Goal: Navigation & Orientation: Understand site structure

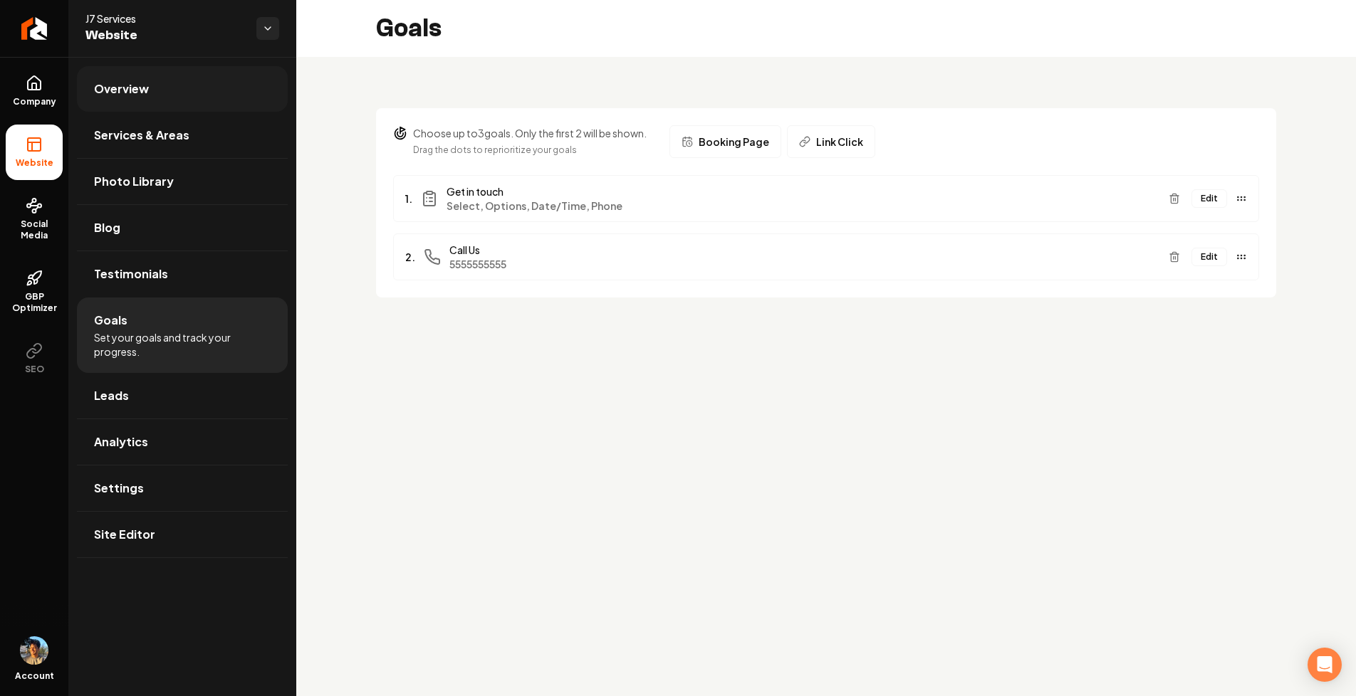
click at [171, 86] on link "Overview" at bounding box center [182, 89] width 211 height 46
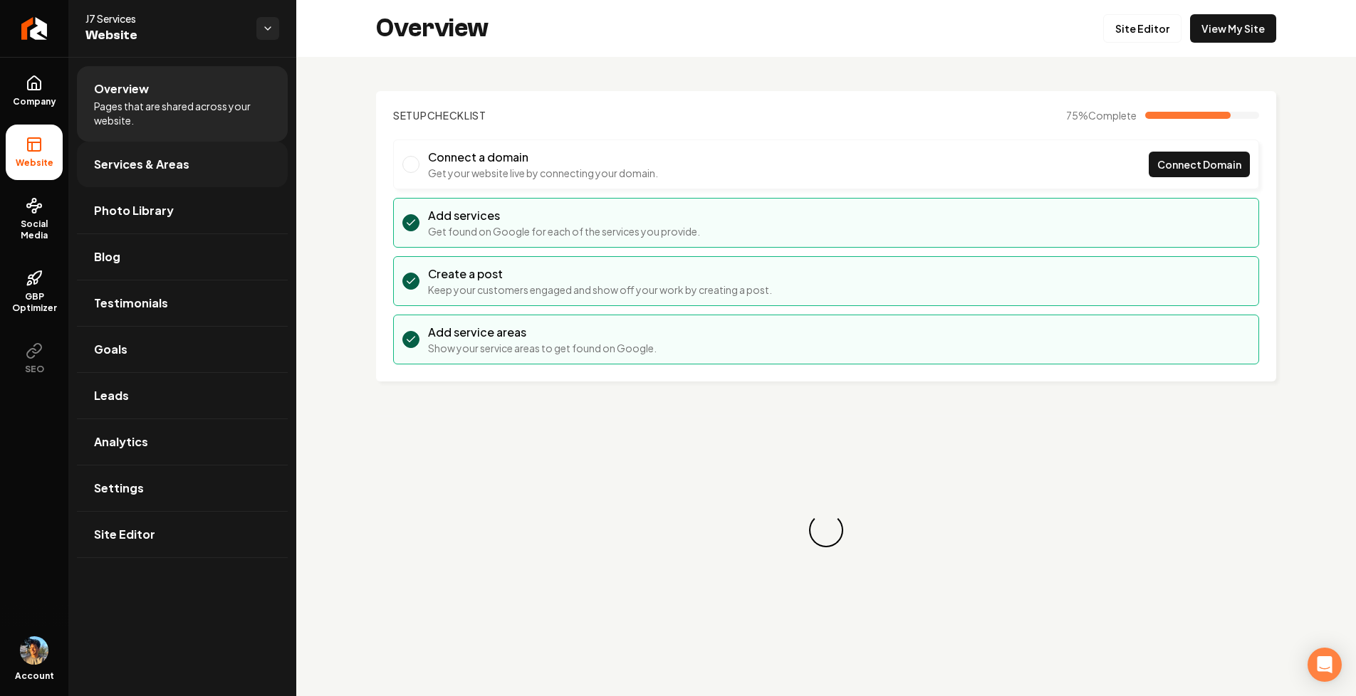
click at [157, 171] on span "Services & Areas" at bounding box center [141, 164] width 95 height 17
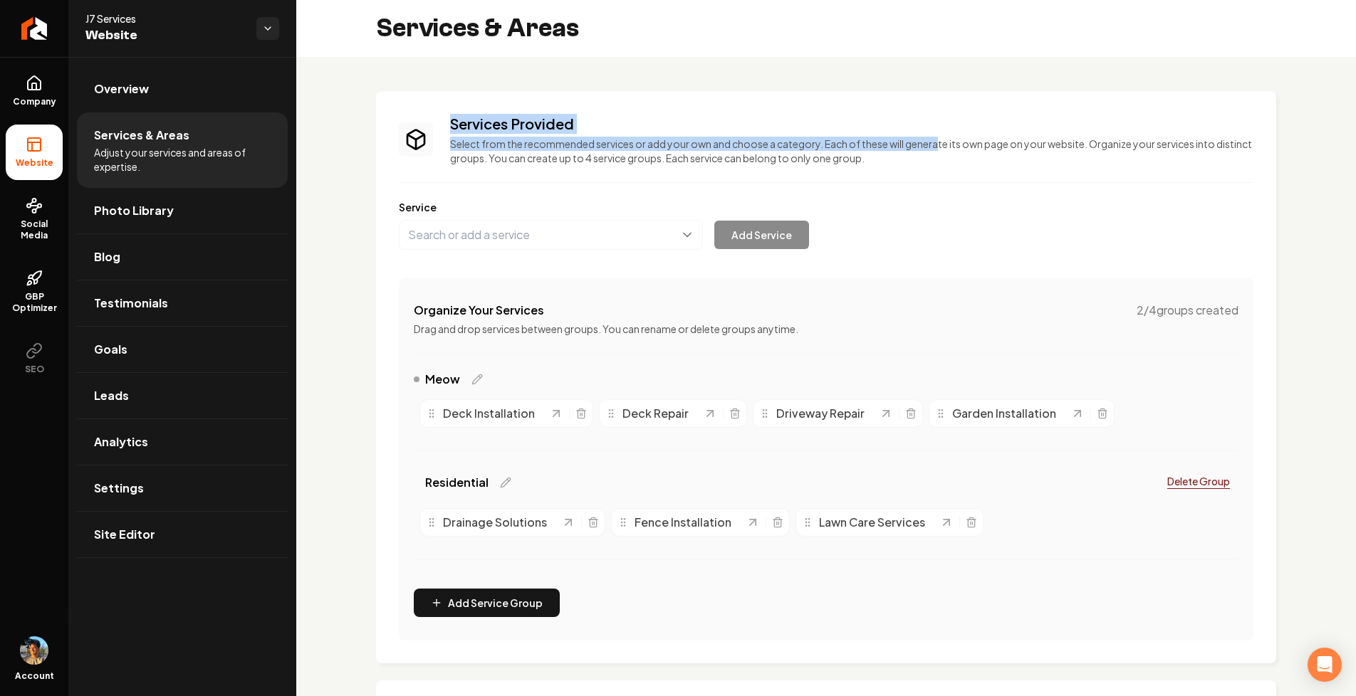
drag, startPoint x: 449, startPoint y: 124, endPoint x: 948, endPoint y: 150, distance: 499.9
click at [951, 151] on div "Services Provided Select from the recommended services or add your own and choo…" at bounding box center [826, 139] width 854 height 51
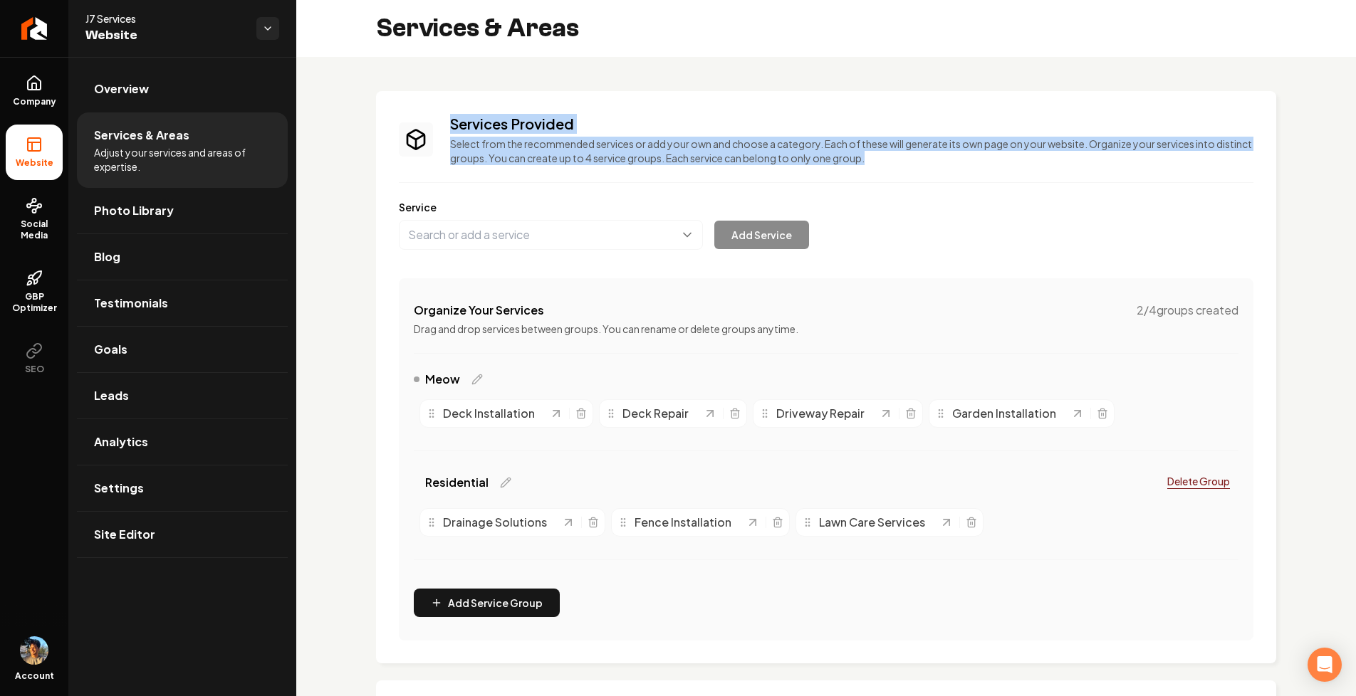
drag, startPoint x: 921, startPoint y: 157, endPoint x: 408, endPoint y: 128, distance: 513.5
click at [408, 128] on div "Services Provided Select from the recommended services or add your own and choo…" at bounding box center [826, 139] width 854 height 51
click at [467, 137] on p "Select from the recommended services or add your own and choose a category. Eac…" at bounding box center [851, 151] width 803 height 28
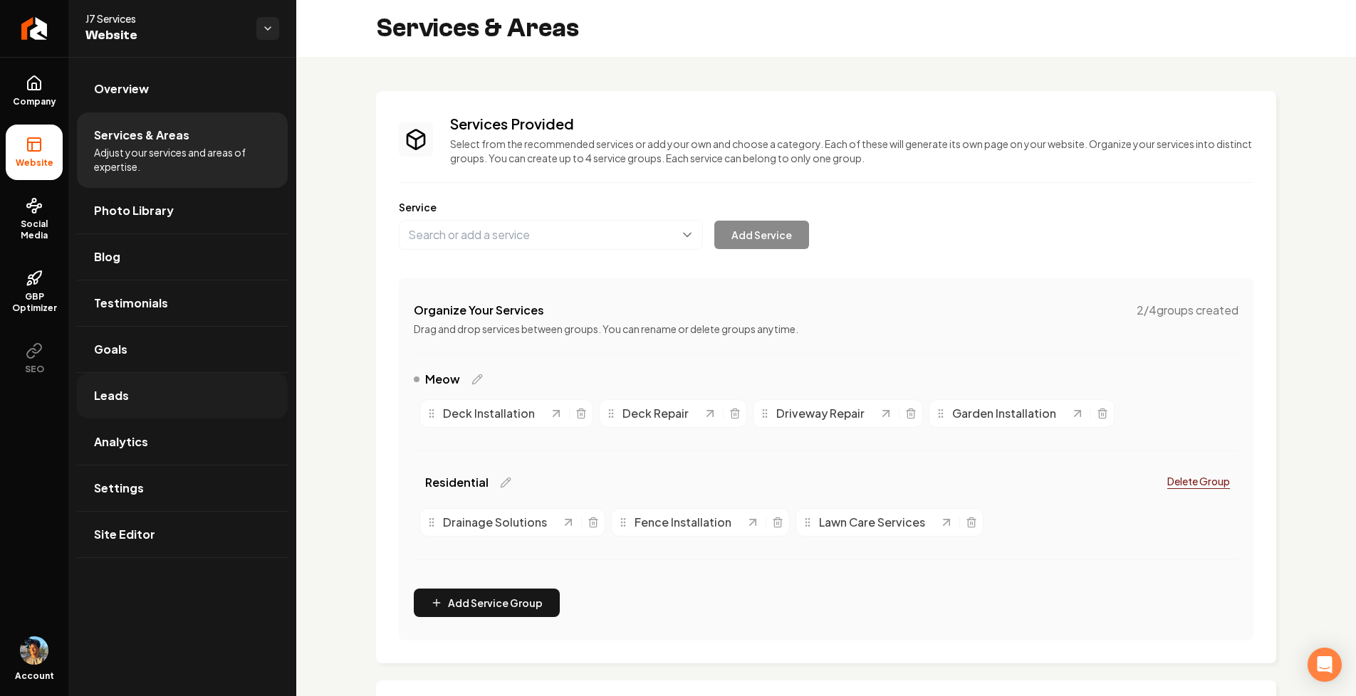
click at [161, 403] on link "Leads" at bounding box center [182, 396] width 211 height 46
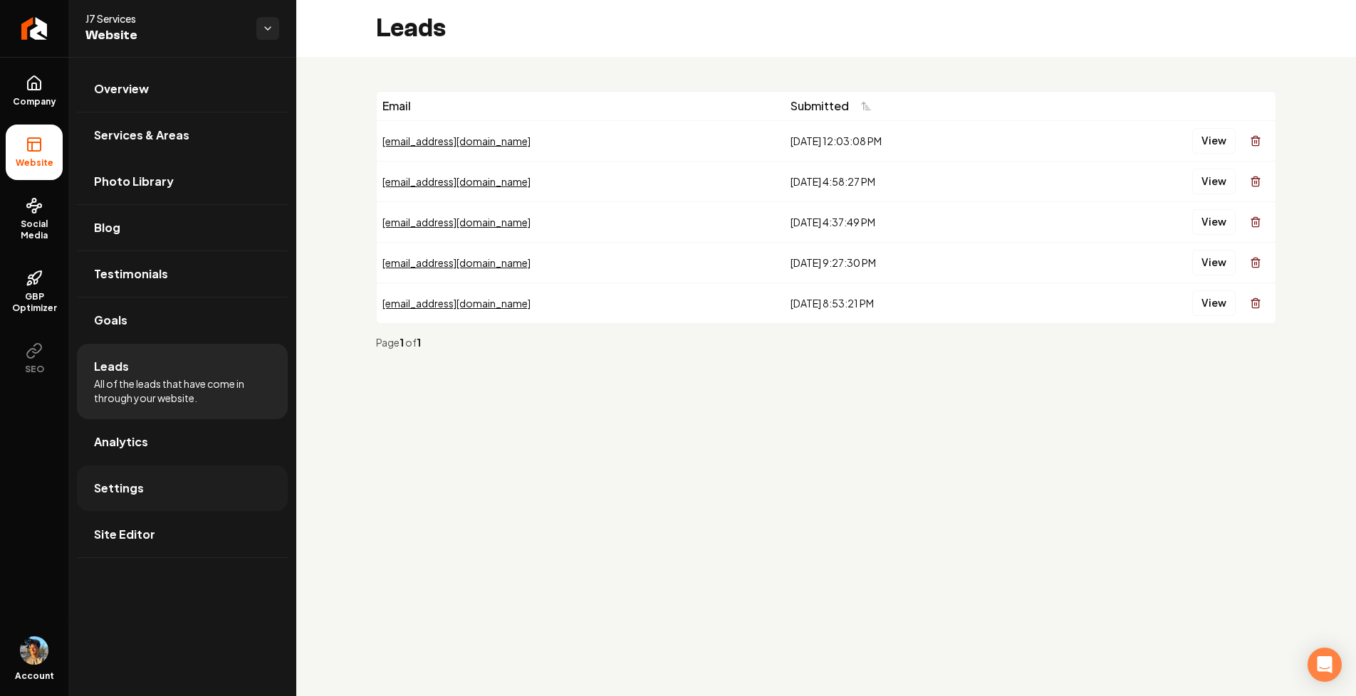
click at [174, 486] on link "Settings" at bounding box center [182, 489] width 211 height 46
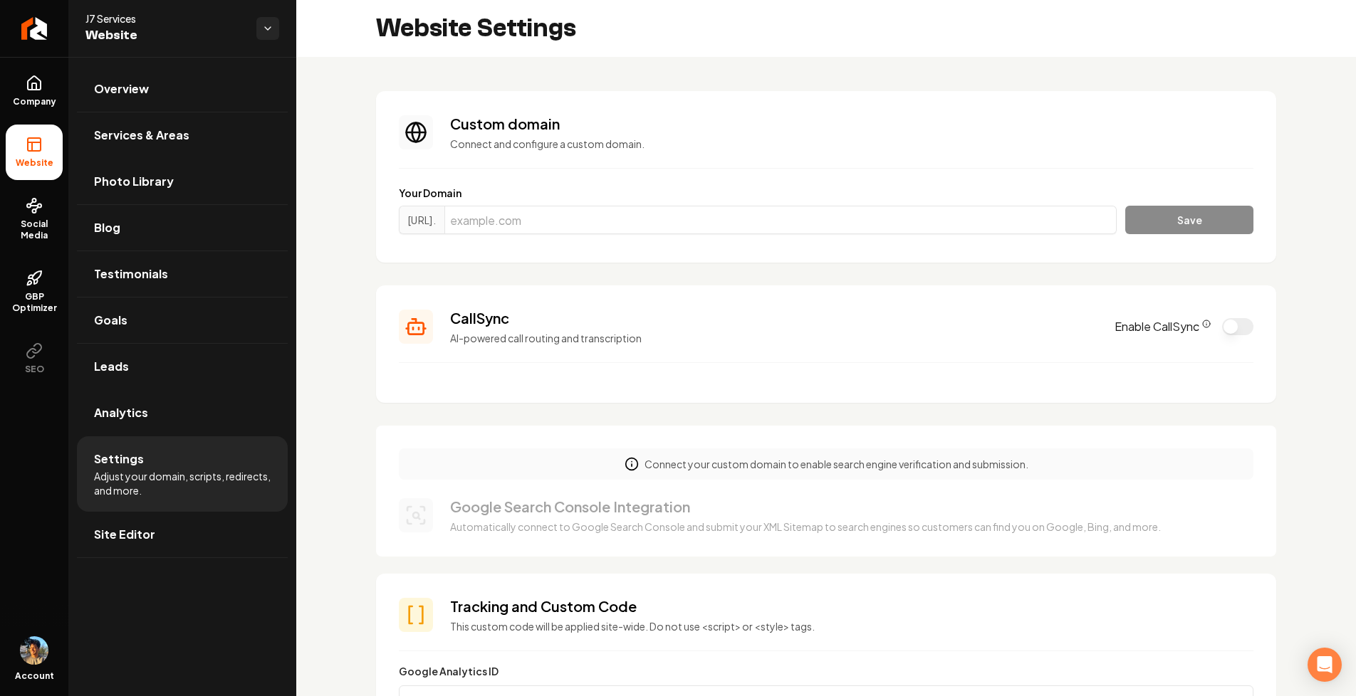
click at [423, 179] on section "Custom domain Connect and configure a custom domain. Your Domain https://www. S…" at bounding box center [826, 177] width 900 height 172
click at [483, 401] on section "CallSync AI-powered call routing and transcription Enable CallSync" at bounding box center [826, 344] width 900 height 117
